Goal: Find specific page/section: Find specific page/section

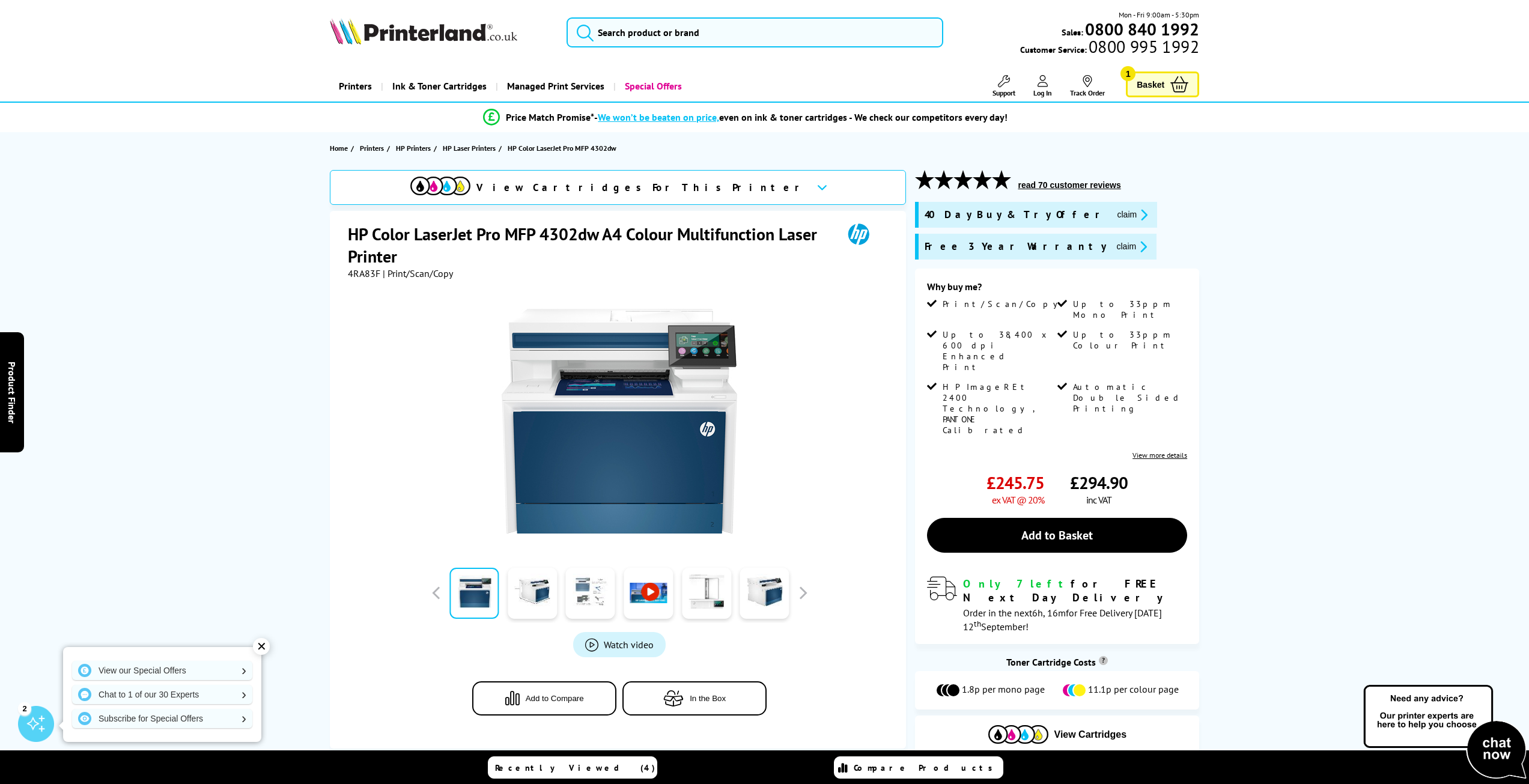
click at [600, 601] on link at bounding box center [591, 593] width 49 height 51
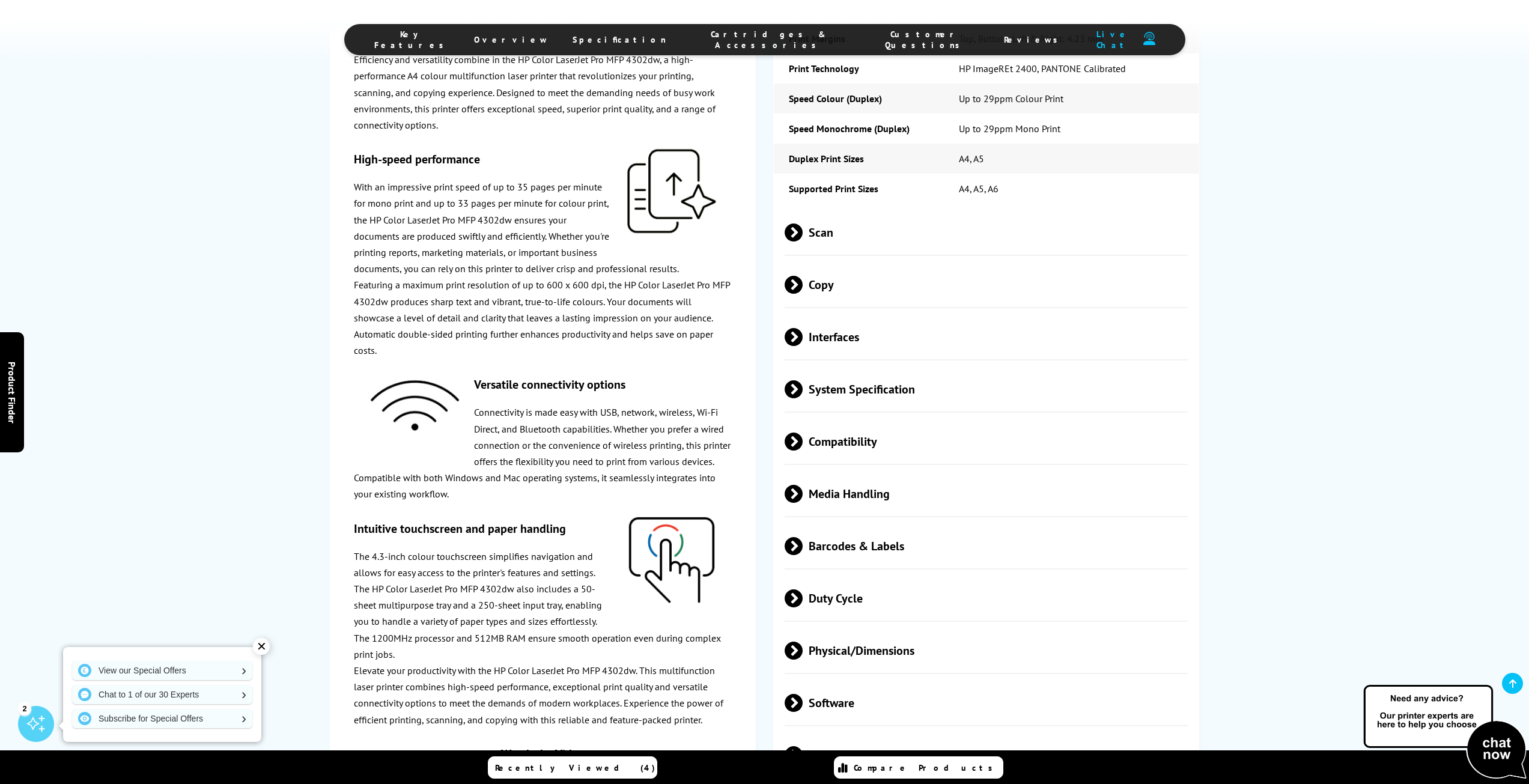
scroll to position [2222, 0]
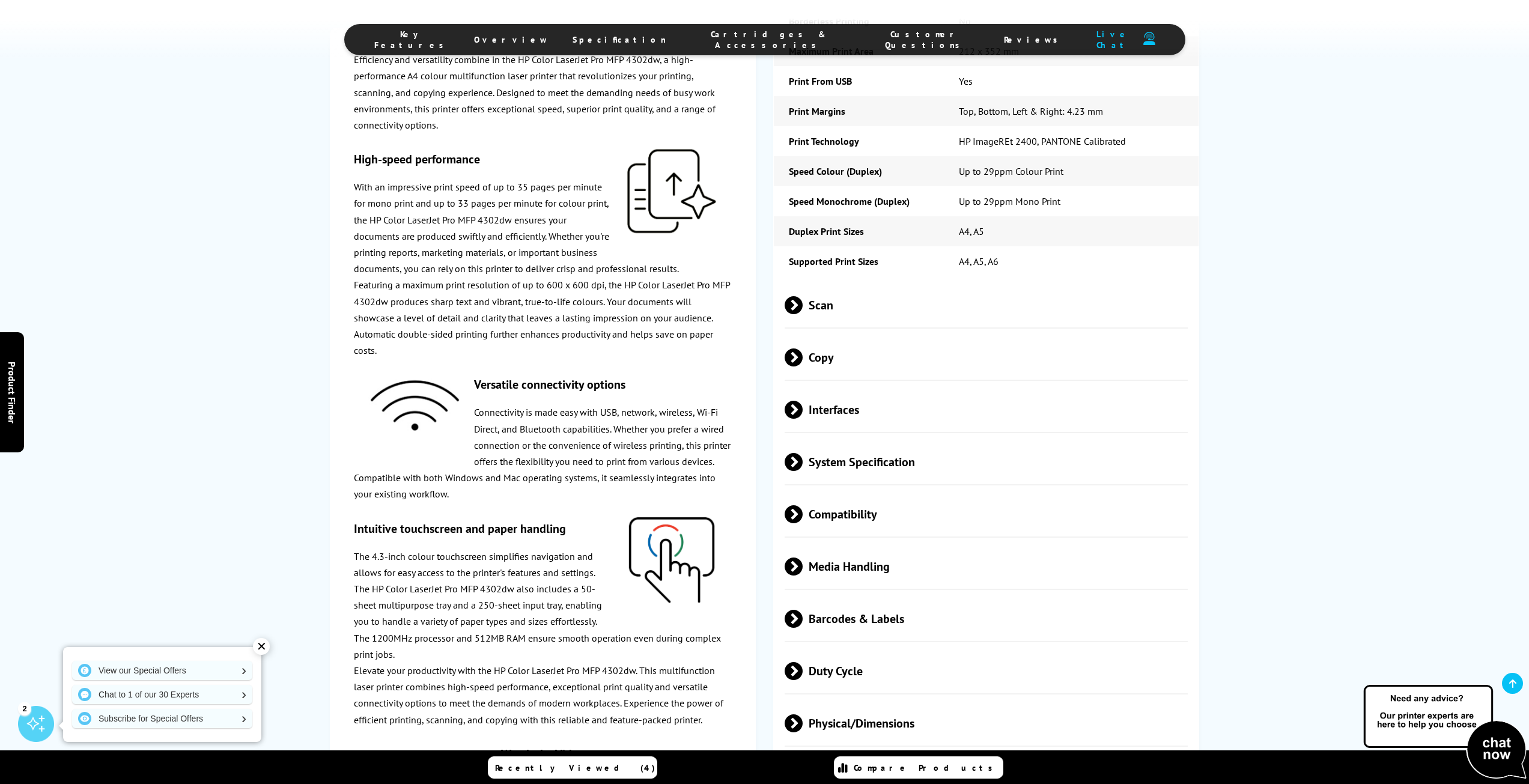
click at [837, 282] on span "Scan" at bounding box center [986, 304] width 404 height 45
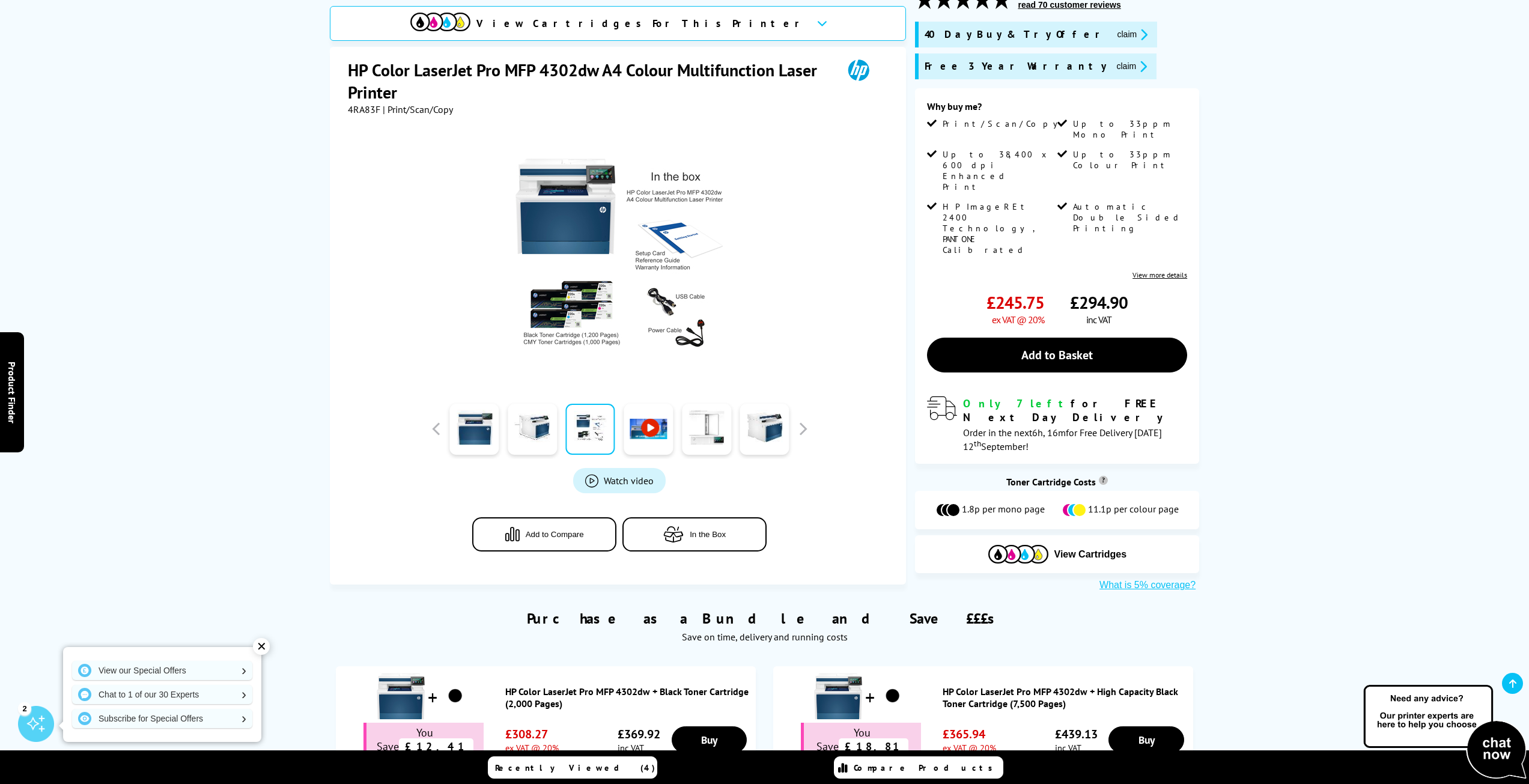
scroll to position [0, 0]
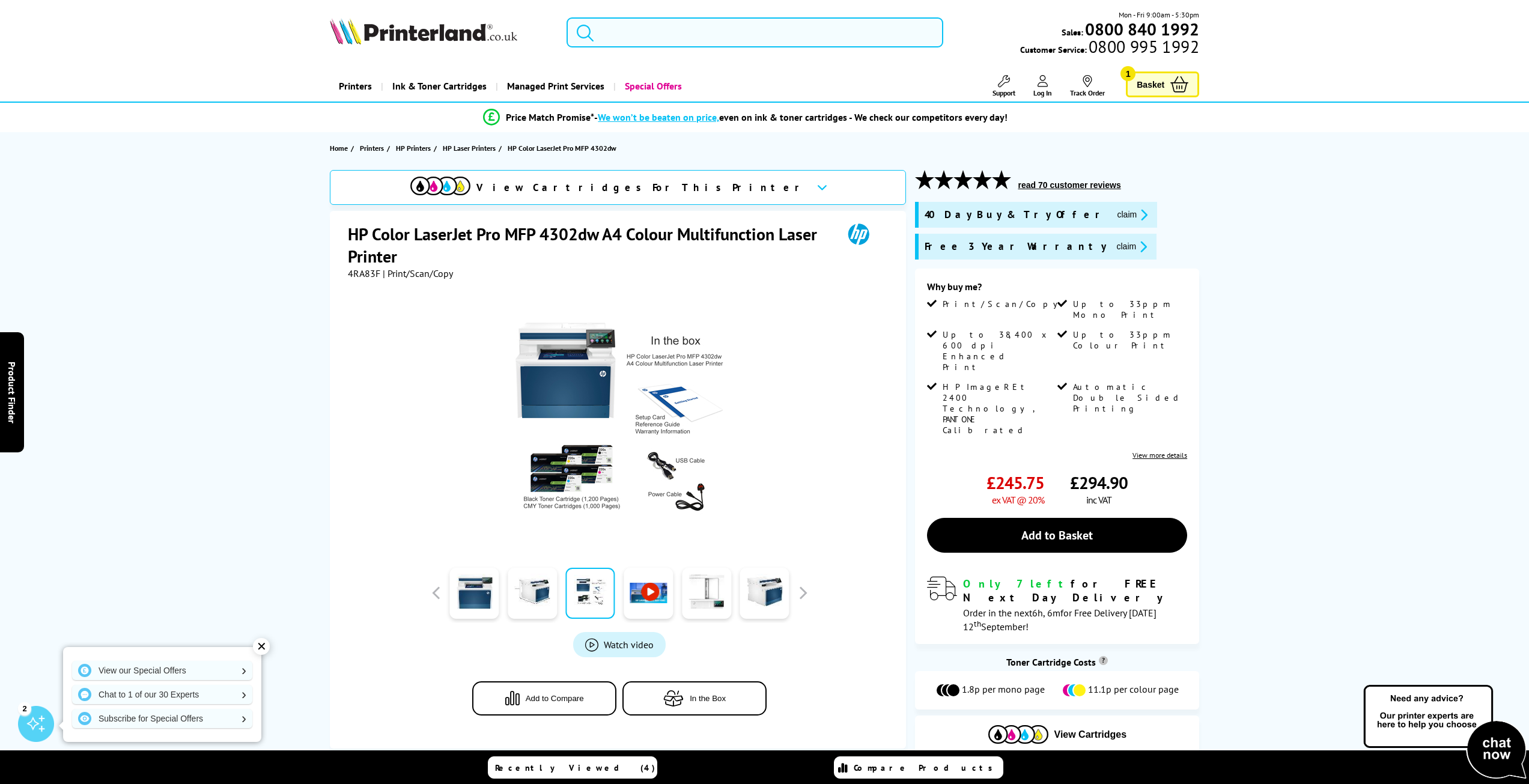
click at [695, 29] on input "search" at bounding box center [756, 33] width 377 height 30
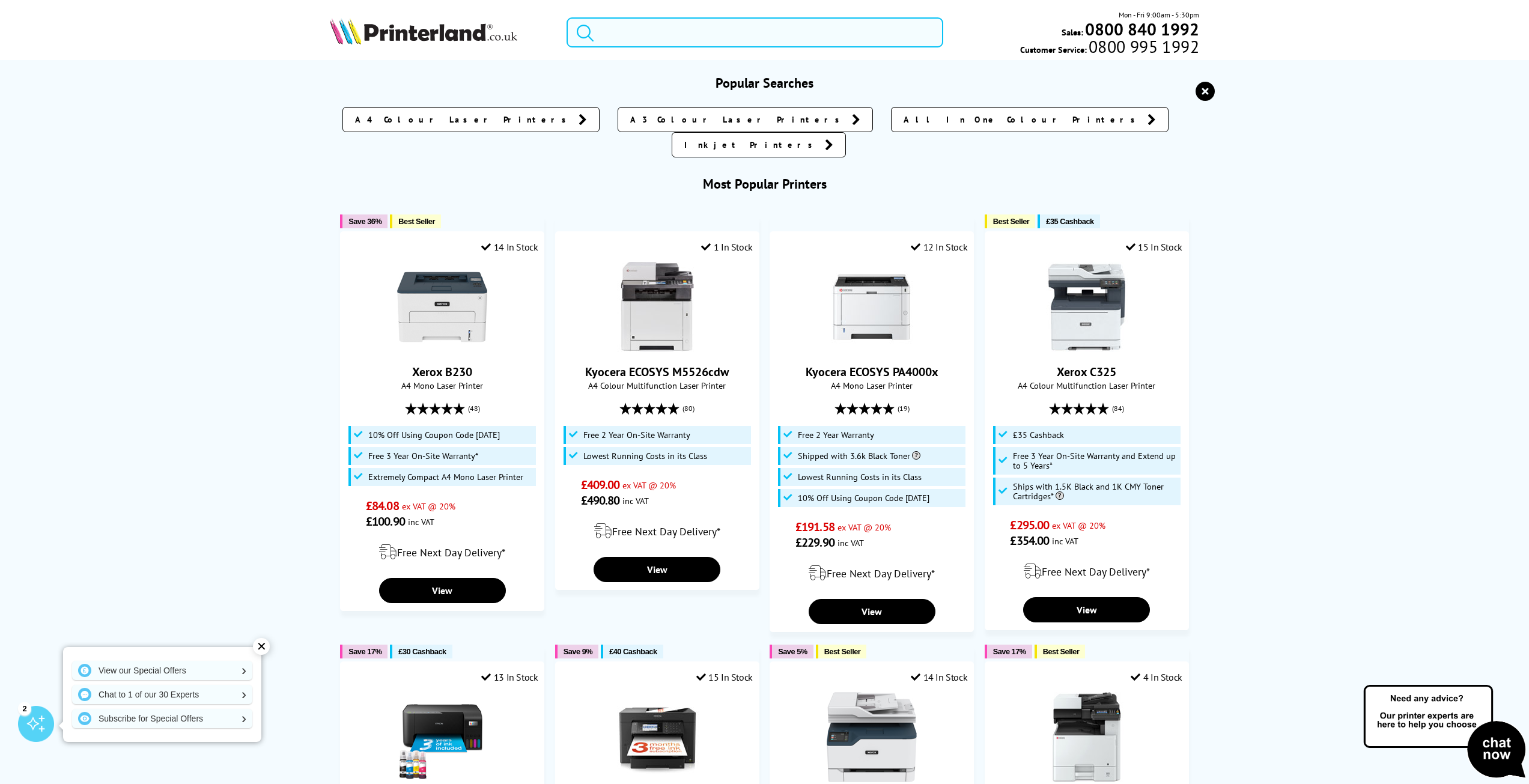
paste input "M480f"
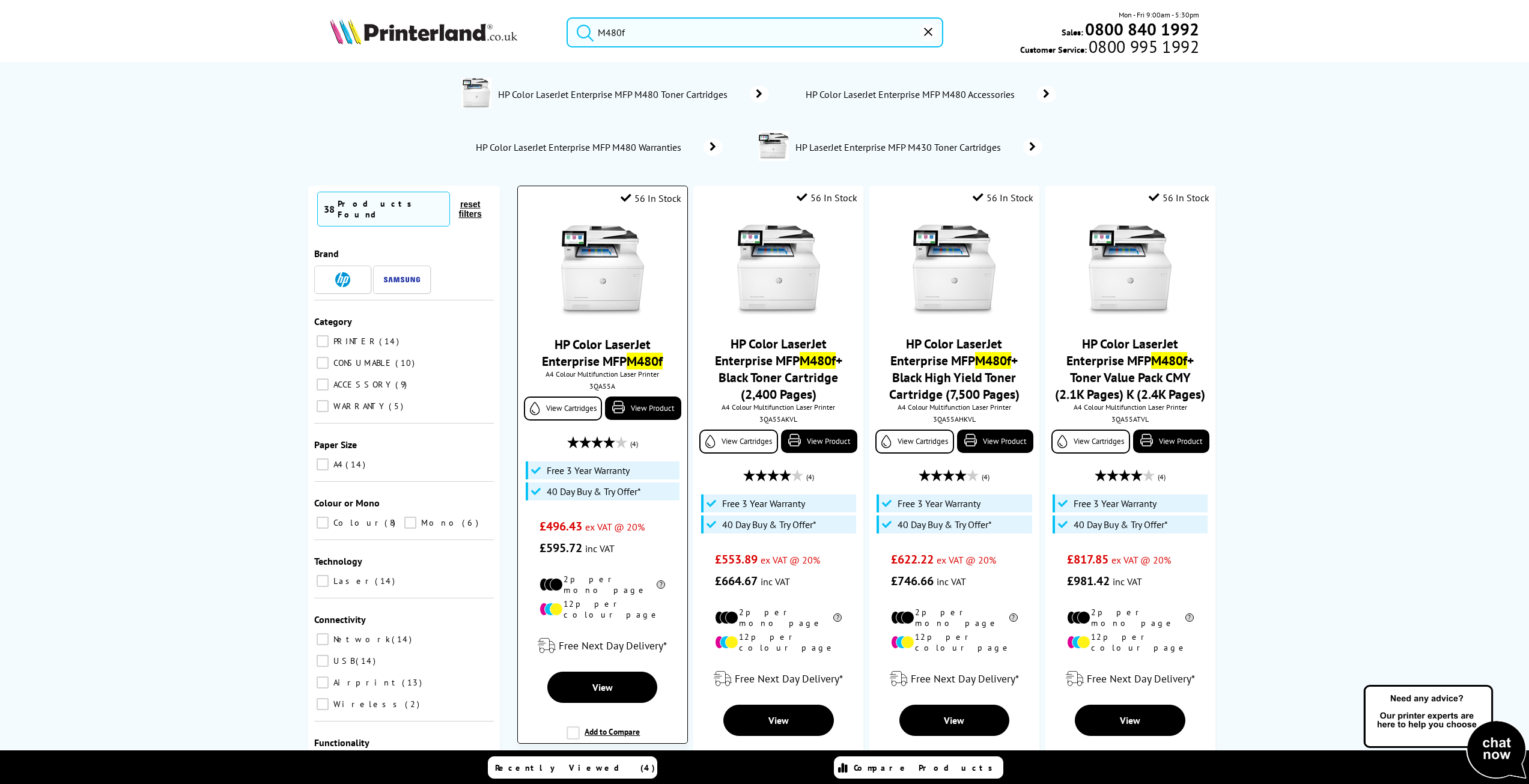
type input "M480f"
click at [606, 280] on img at bounding box center [602, 269] width 90 height 90
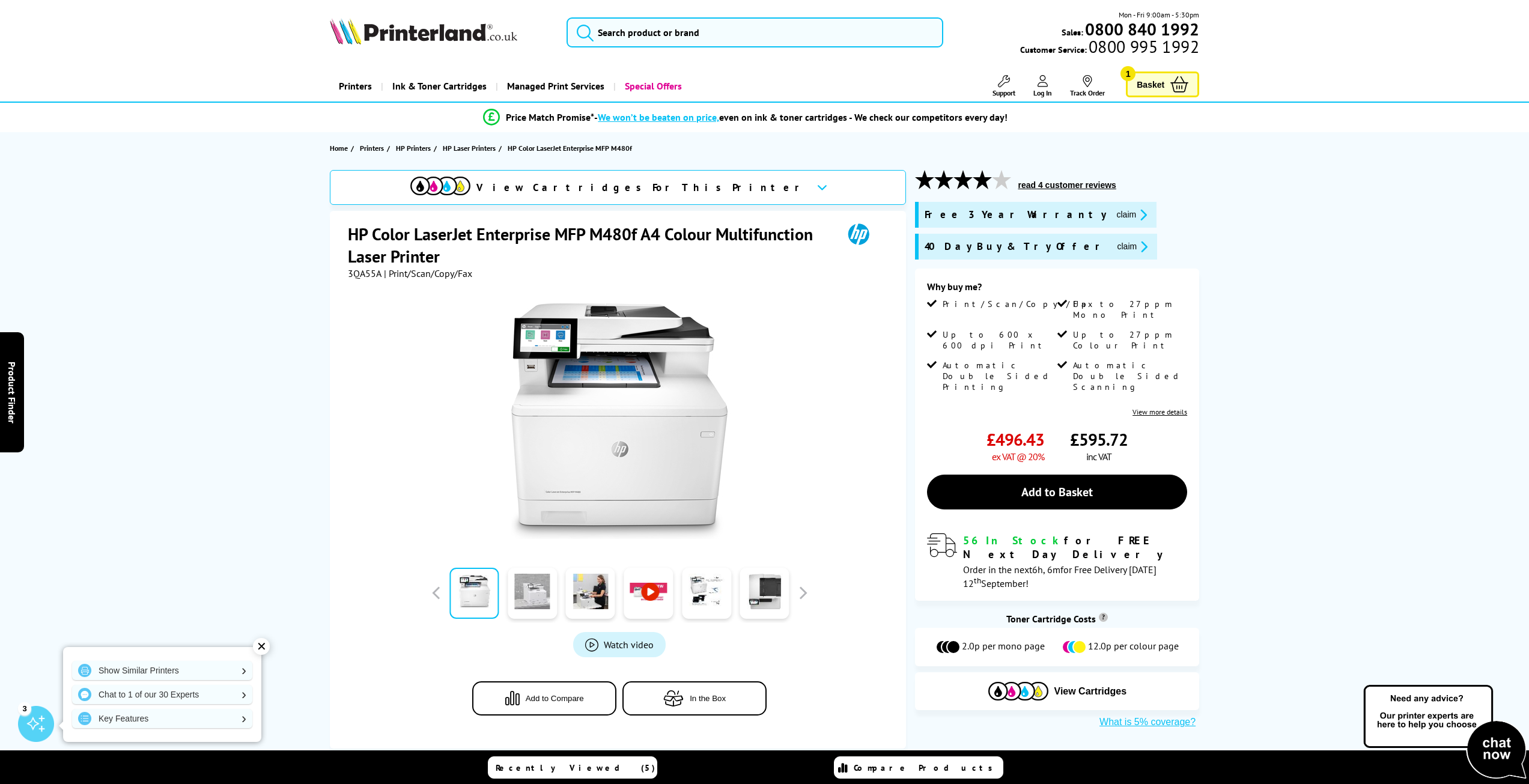
click at [527, 590] on link at bounding box center [532, 593] width 49 height 51
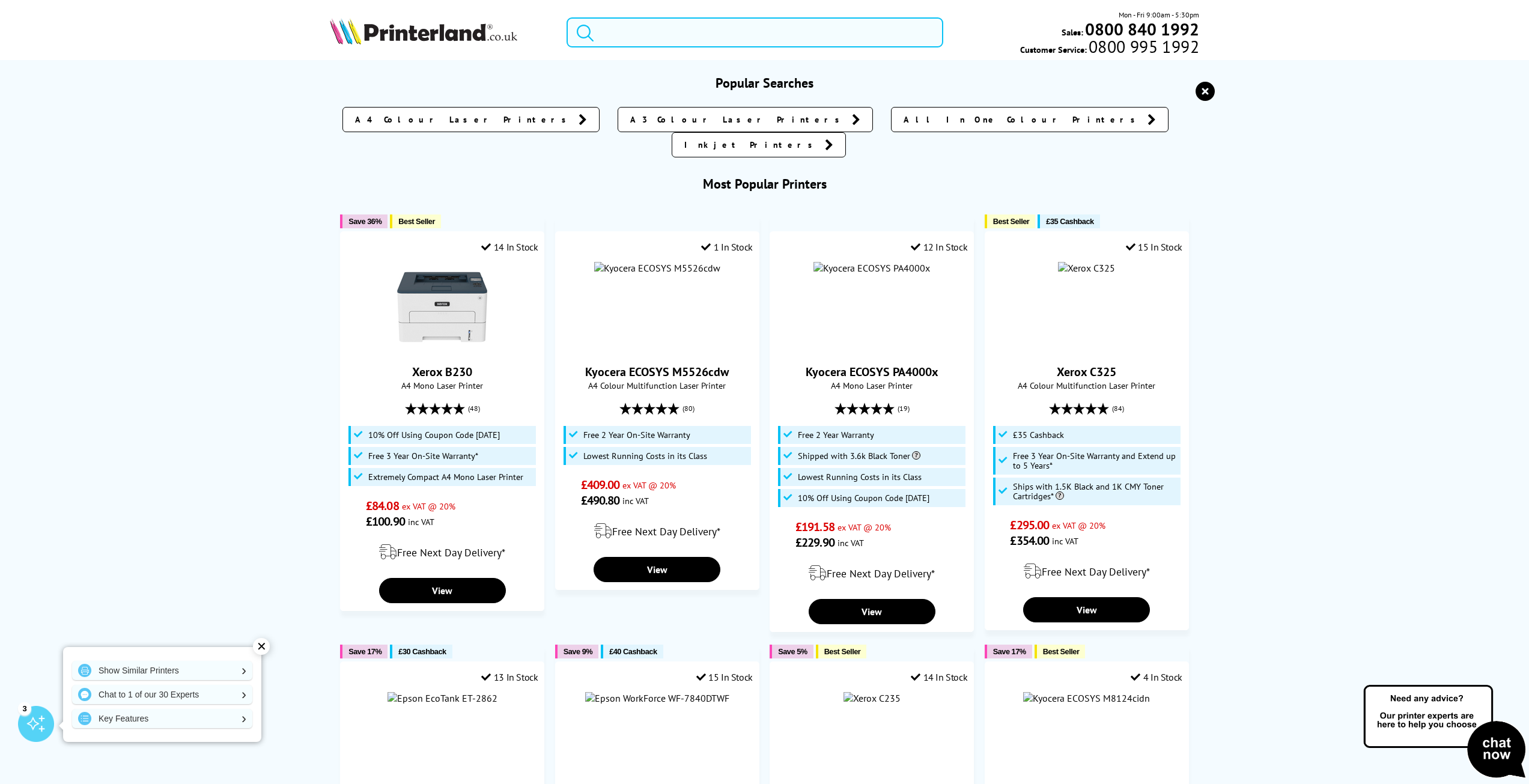
click at [636, 35] on input "search" at bounding box center [756, 33] width 377 height 30
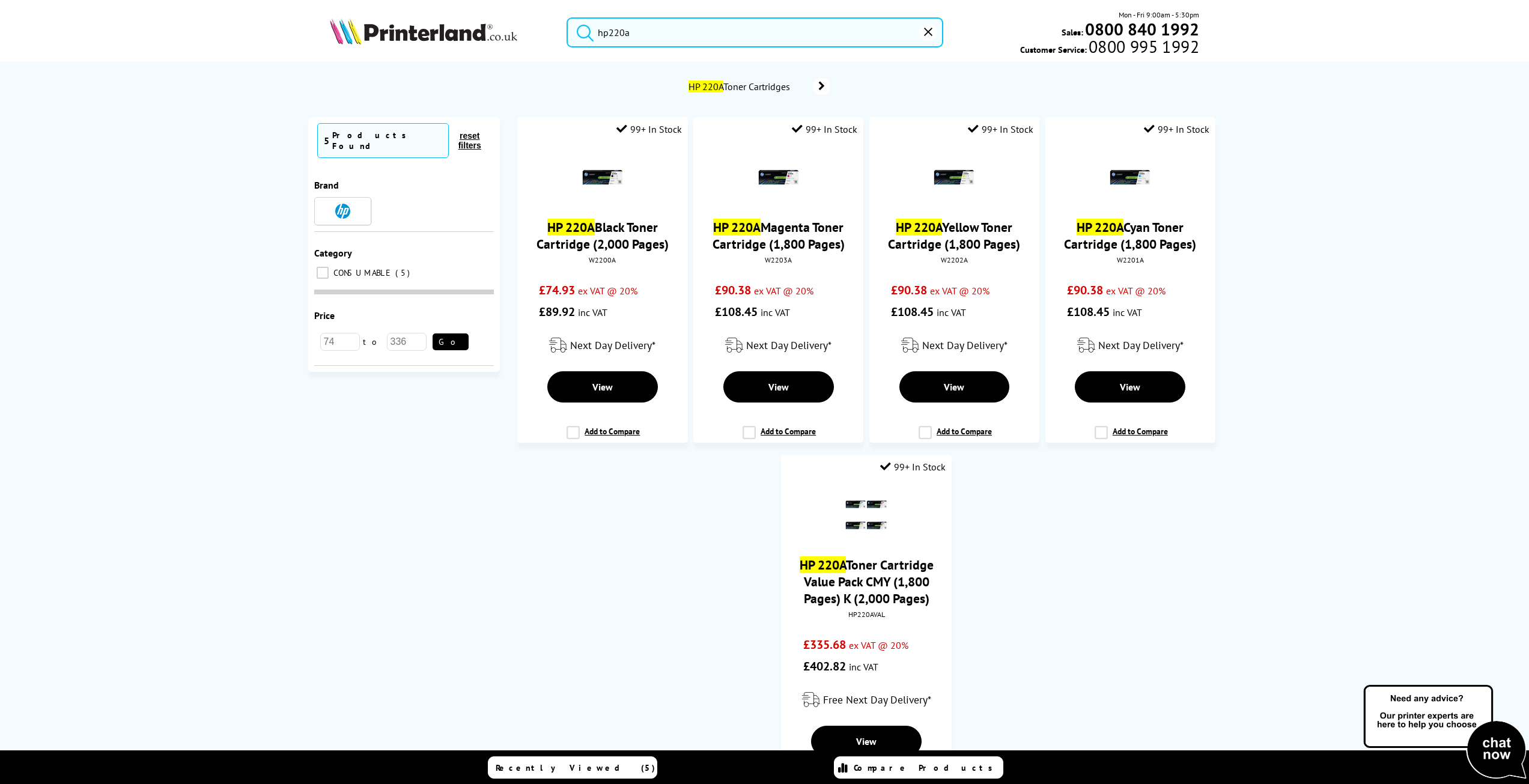
type input "hp220a"
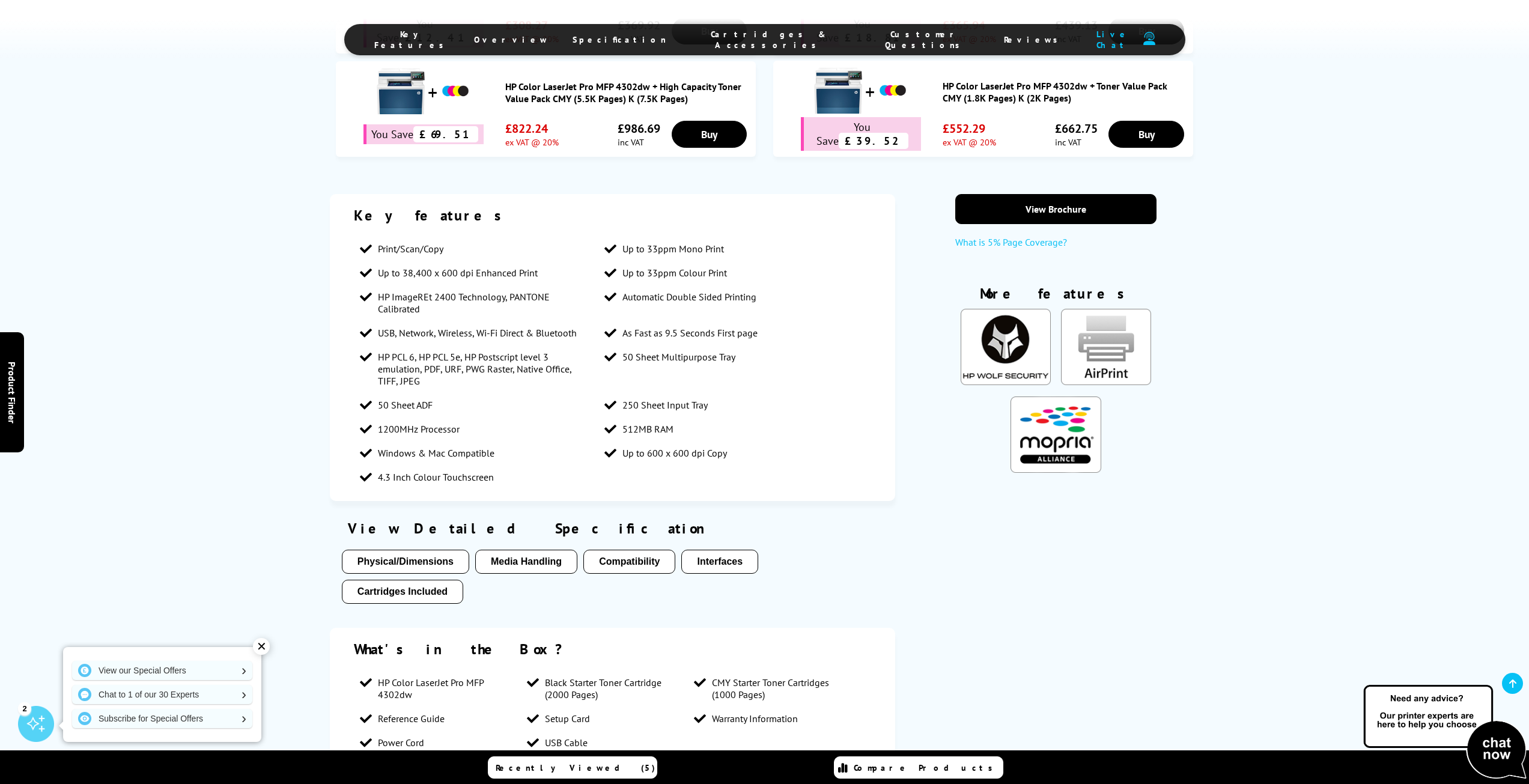
scroll to position [901, 0]
